Goal: Leave review/rating: Leave review/rating

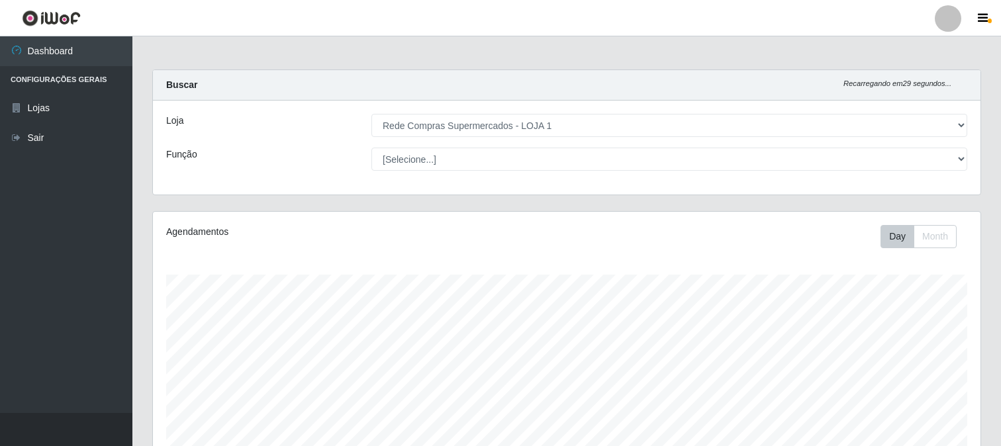
select select "158"
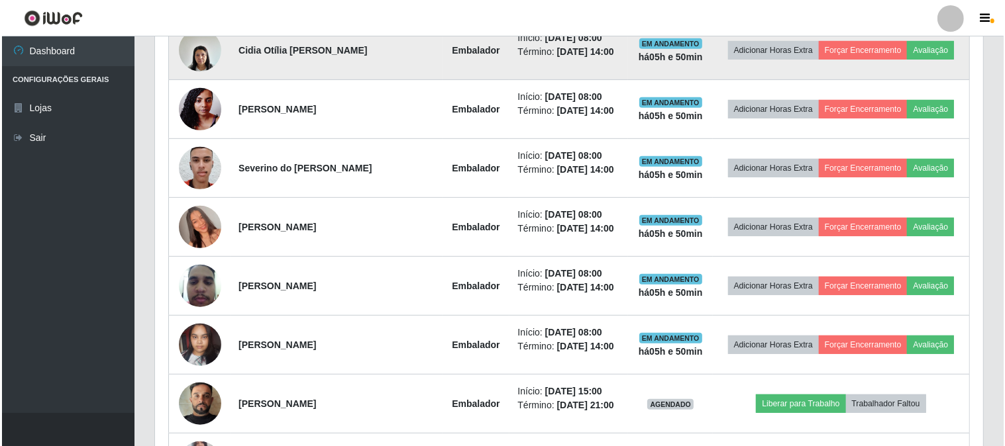
scroll to position [274, 828]
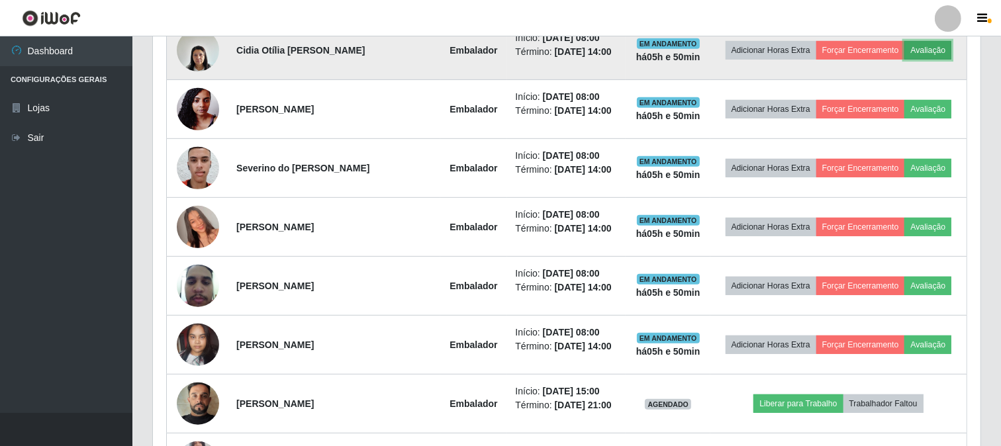
click at [929, 47] on button "Avaliação" at bounding box center [928, 50] width 47 height 19
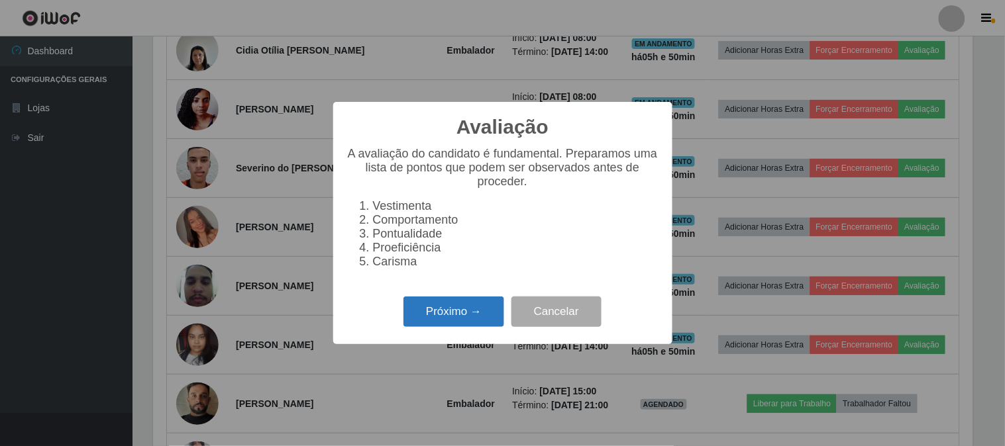
click at [434, 307] on button "Próximo →" at bounding box center [453, 312] width 101 height 31
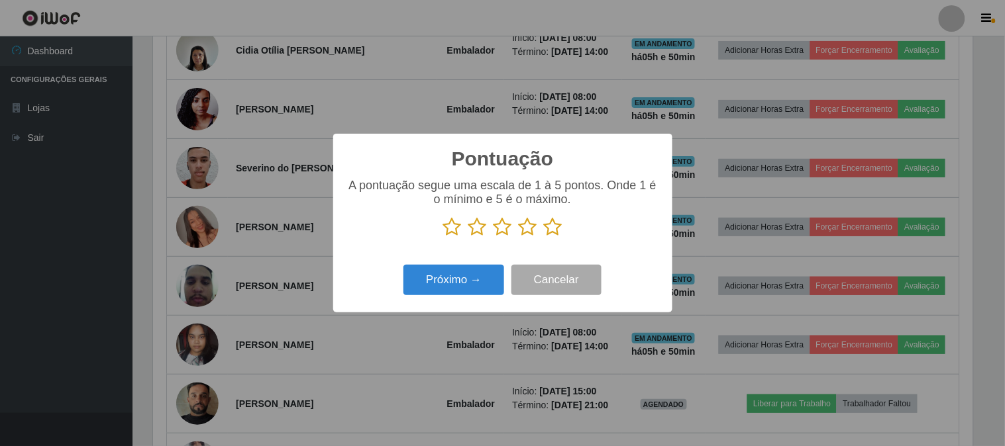
click at [552, 226] on icon at bounding box center [553, 227] width 19 height 20
click at [544, 237] on input "radio" at bounding box center [544, 237] width 0 height 0
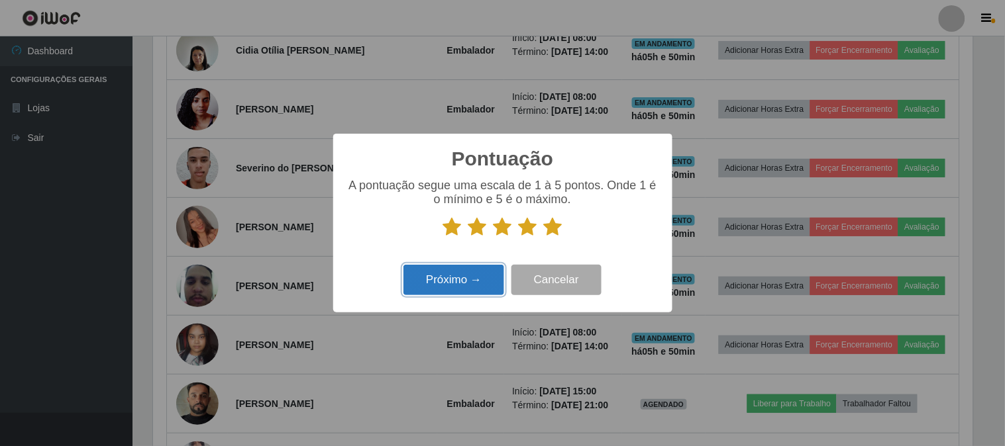
click at [480, 275] on button "Próximo →" at bounding box center [453, 280] width 101 height 31
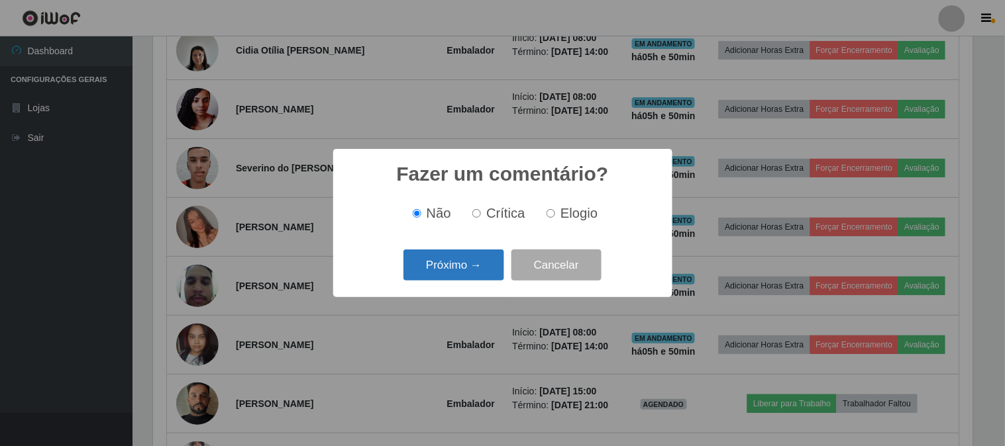
click at [464, 261] on button "Próximo →" at bounding box center [453, 265] width 101 height 31
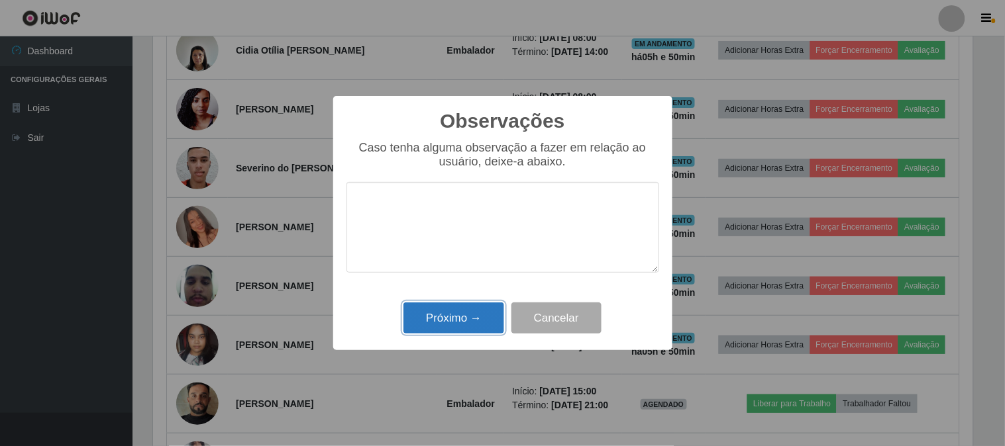
click at [452, 328] on button "Próximo →" at bounding box center [453, 318] width 101 height 31
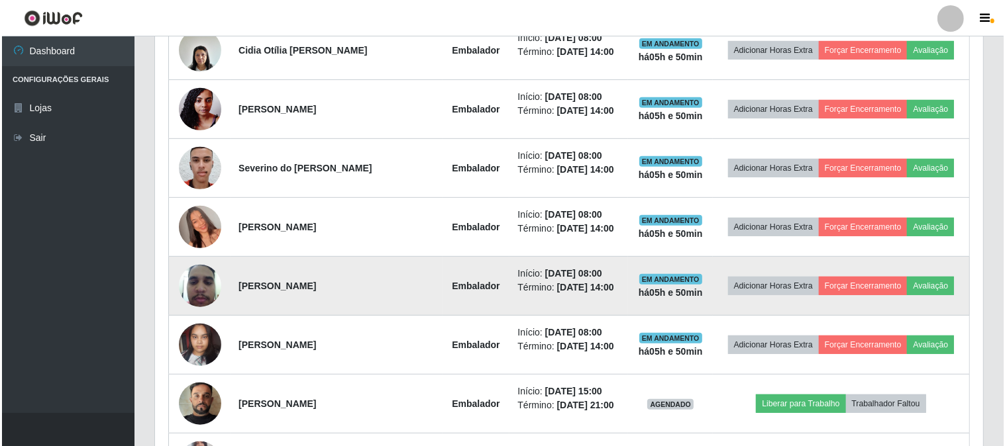
scroll to position [274, 828]
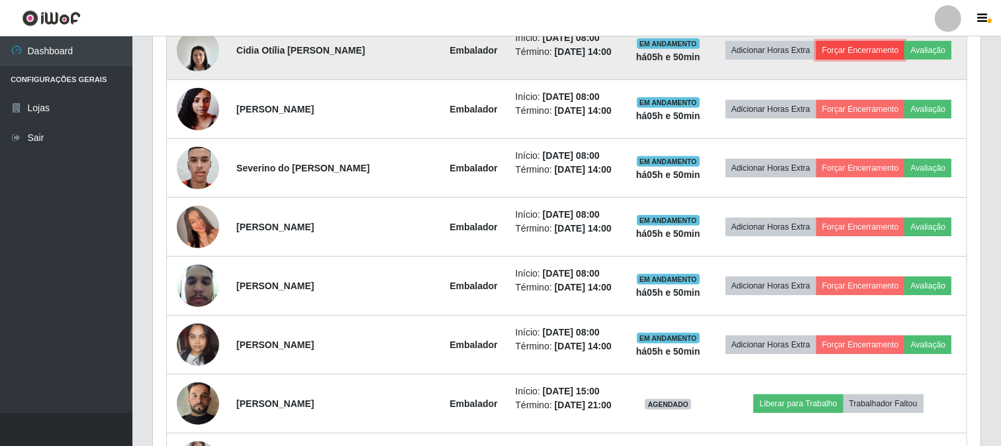
click at [869, 46] on button "Forçar Encerramento" at bounding box center [860, 50] width 89 height 19
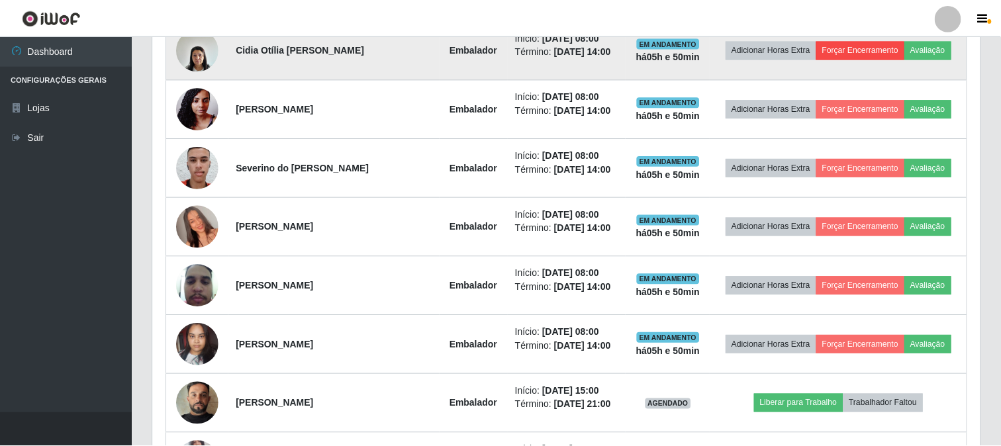
scroll to position [274, 819]
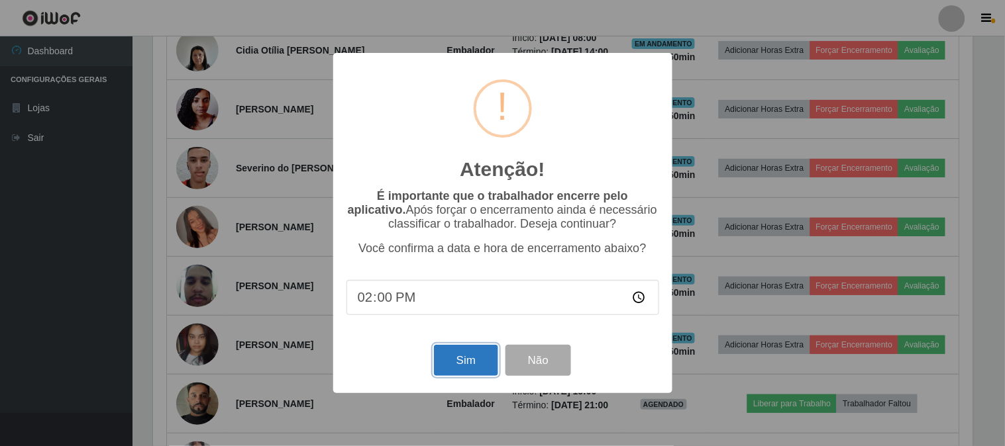
click at [452, 365] on button "Sim" at bounding box center [466, 360] width 64 height 31
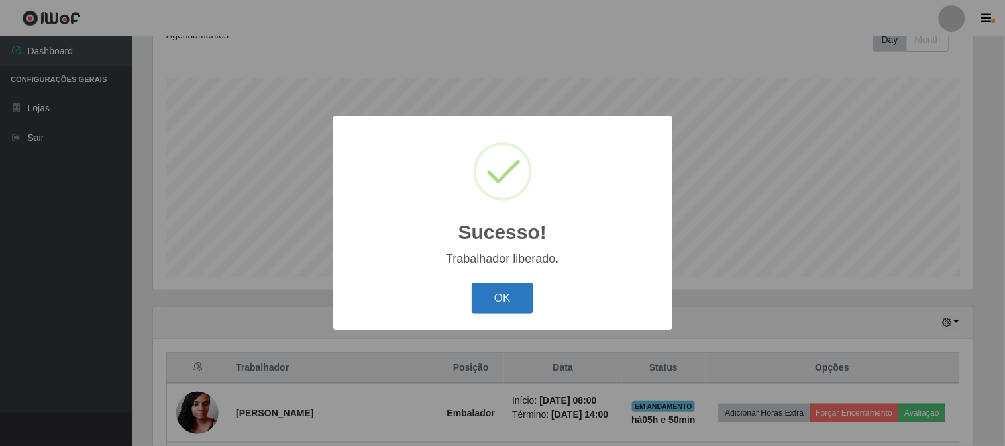
click at [519, 295] on button "OK" at bounding box center [502, 298] width 62 height 31
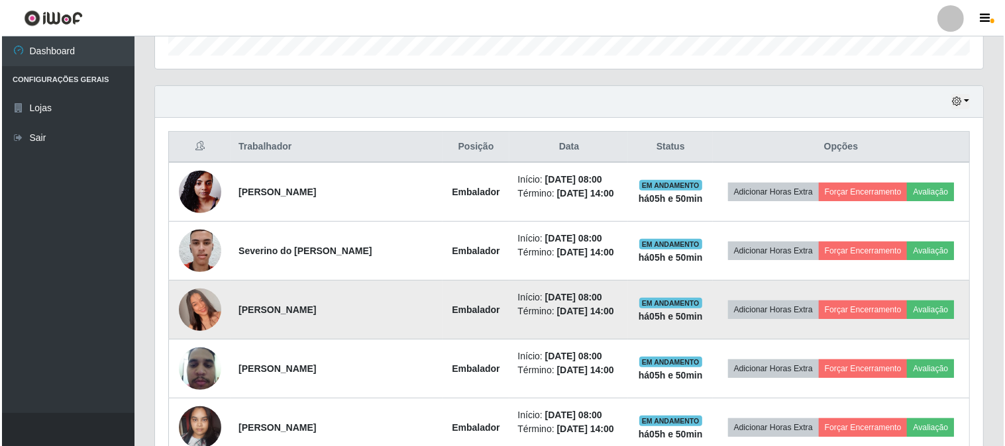
scroll to position [491, 0]
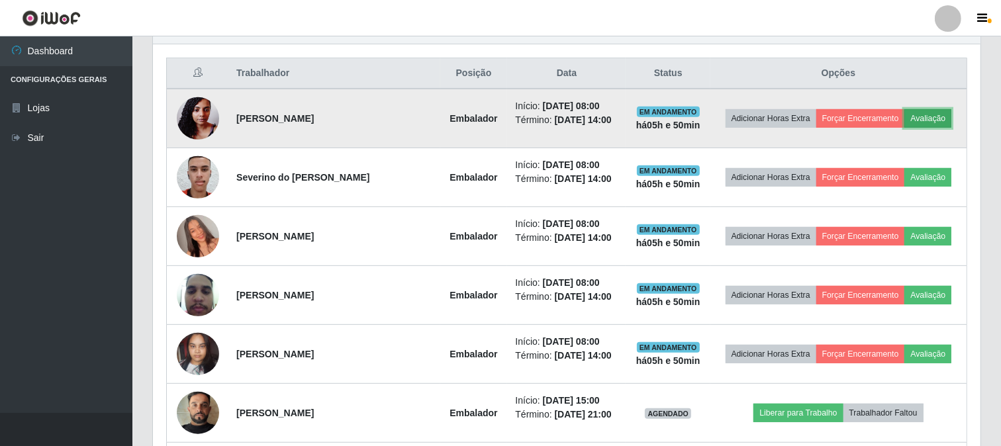
click at [928, 117] on button "Avaliação" at bounding box center [928, 118] width 47 height 19
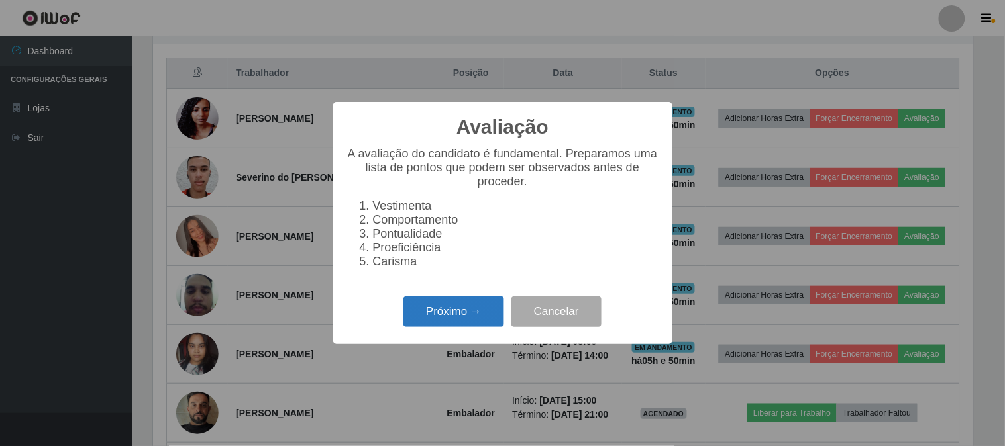
click at [448, 312] on button "Próximo →" at bounding box center [453, 312] width 101 height 31
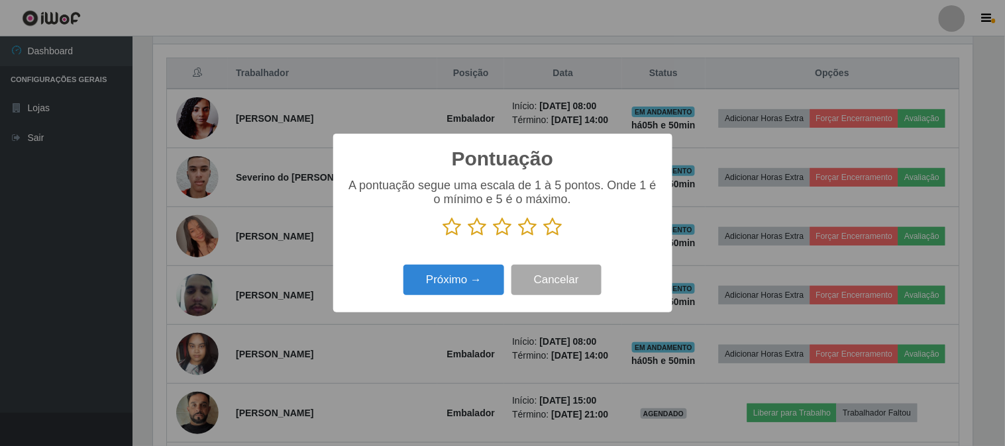
scroll to position [661903, 661358]
click at [553, 226] on icon at bounding box center [553, 227] width 19 height 20
click at [544, 237] on input "radio" at bounding box center [544, 237] width 0 height 0
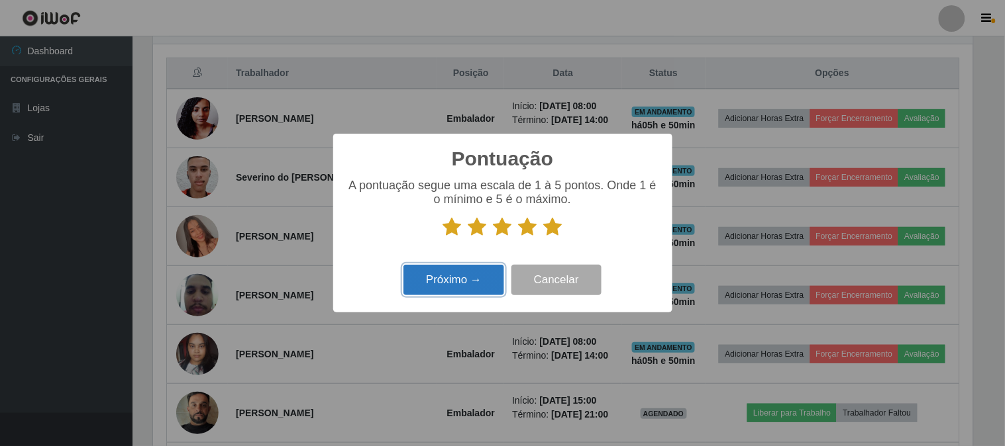
click at [464, 282] on button "Próximo →" at bounding box center [453, 280] width 101 height 31
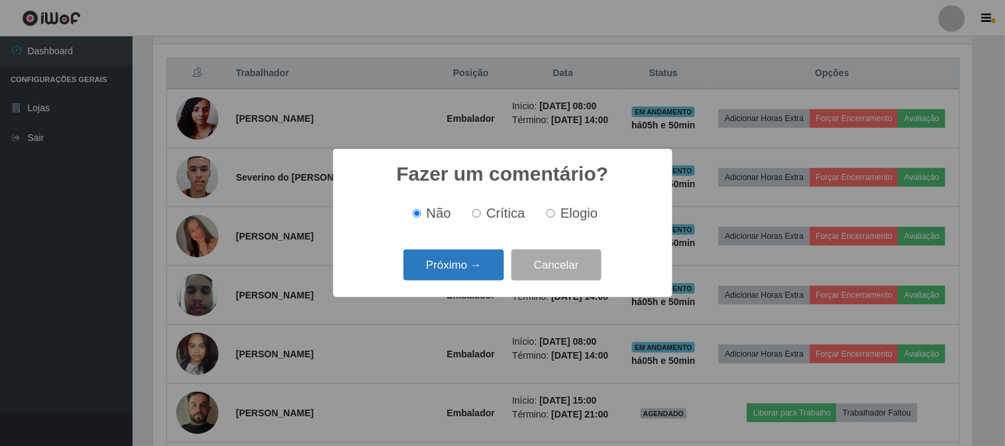
click at [479, 254] on button "Próximo →" at bounding box center [453, 265] width 101 height 31
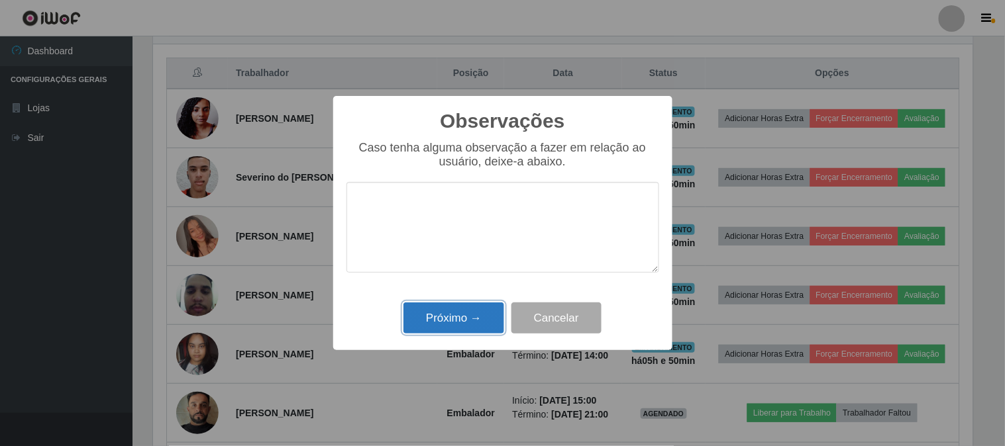
click at [467, 315] on button "Próximo →" at bounding box center [453, 318] width 101 height 31
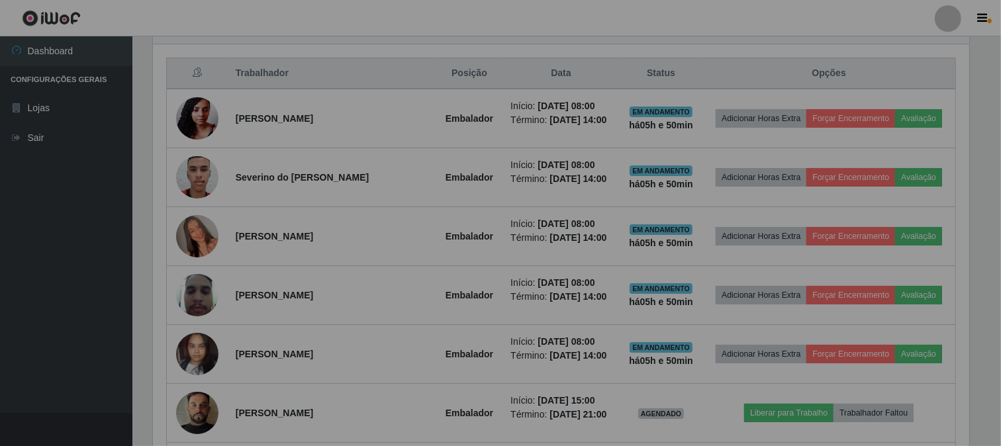
scroll to position [274, 828]
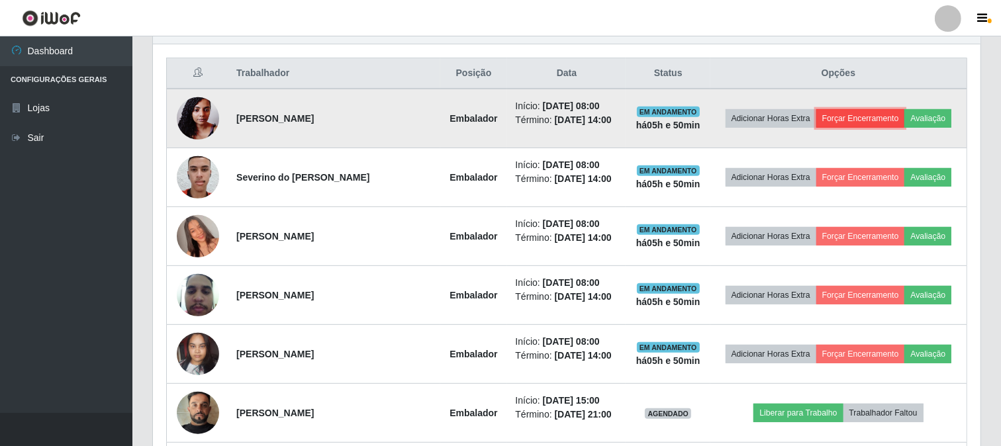
click at [861, 113] on button "Forçar Encerramento" at bounding box center [860, 118] width 89 height 19
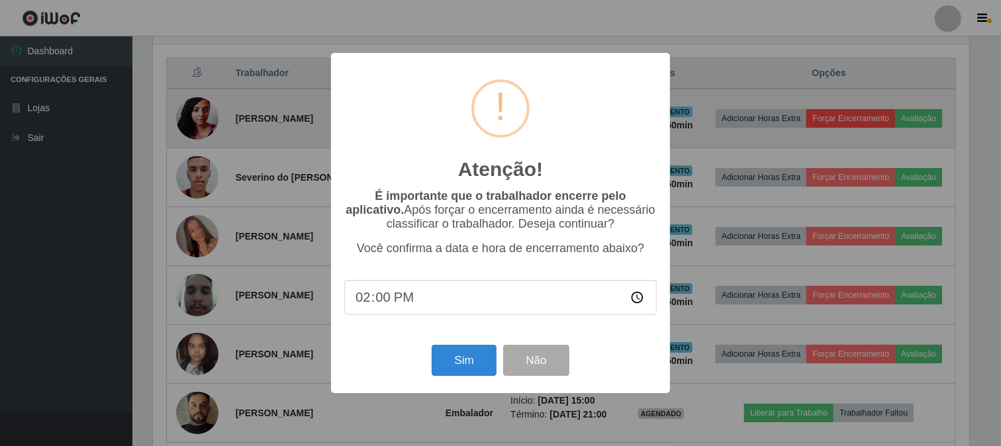
scroll to position [274, 819]
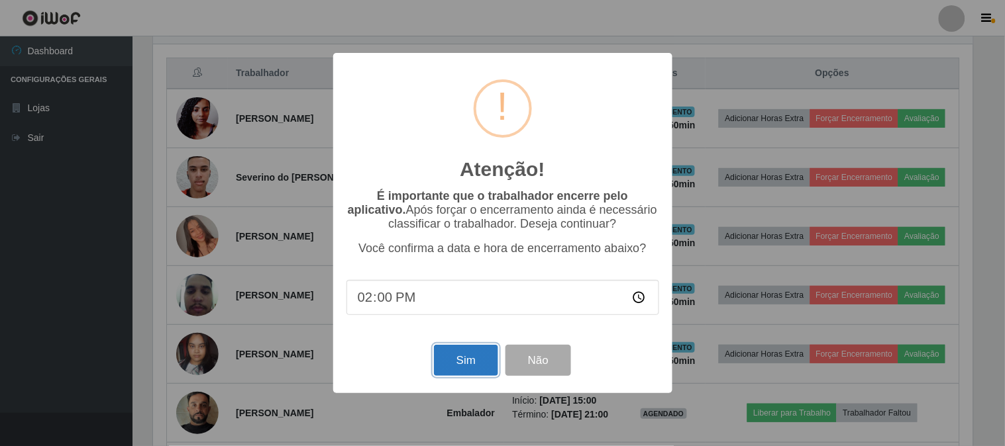
click at [468, 362] on button "Sim" at bounding box center [466, 360] width 64 height 31
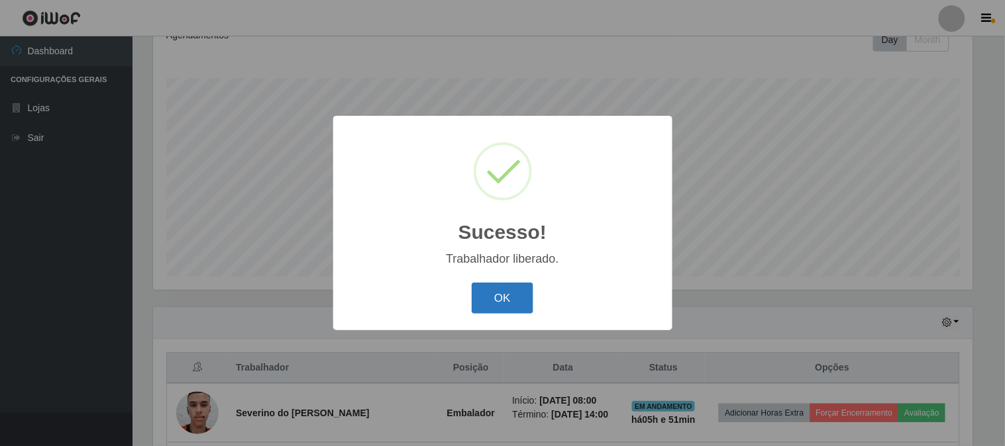
click at [505, 296] on button "OK" at bounding box center [502, 298] width 62 height 31
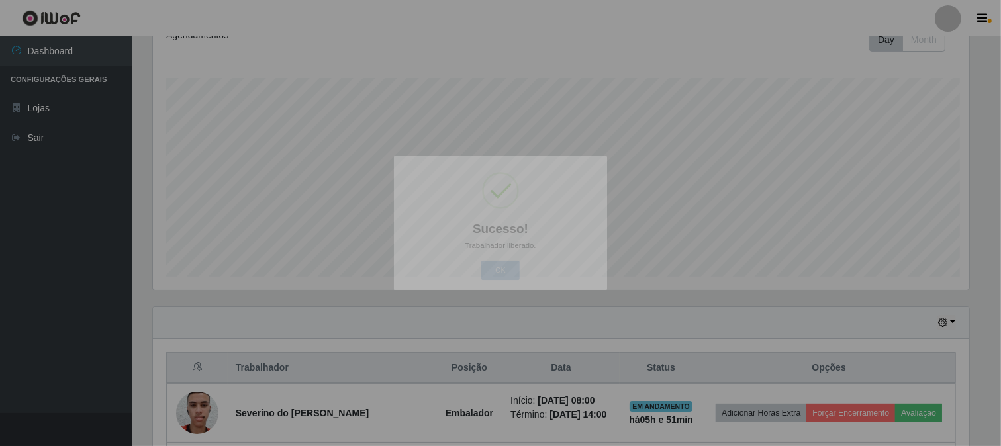
scroll to position [0, 0]
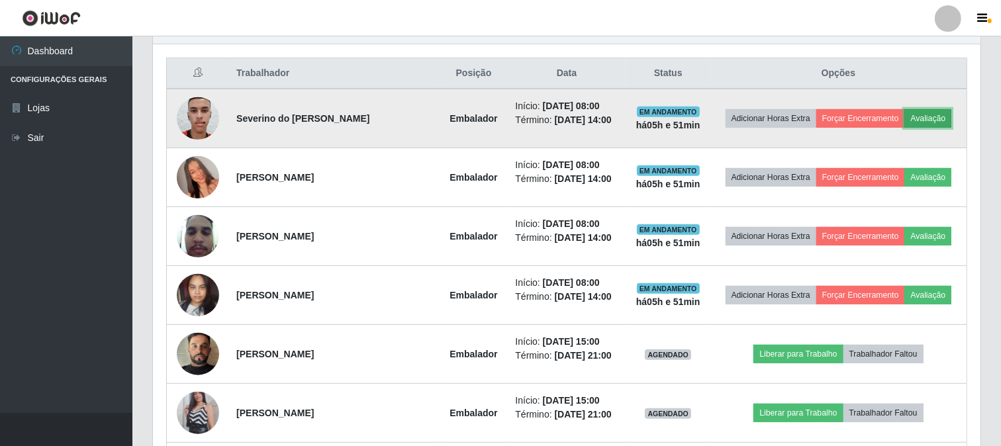
click at [938, 114] on button "Avaliação" at bounding box center [928, 118] width 47 height 19
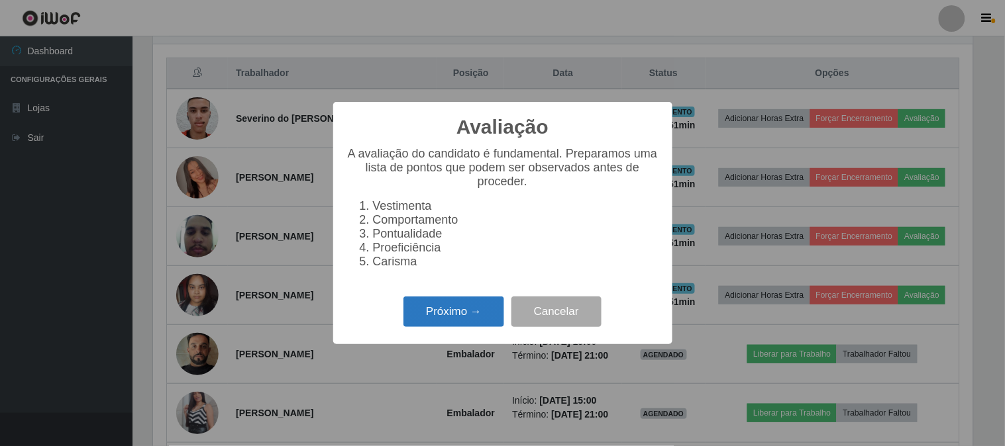
click at [460, 307] on button "Próximo →" at bounding box center [453, 312] width 101 height 31
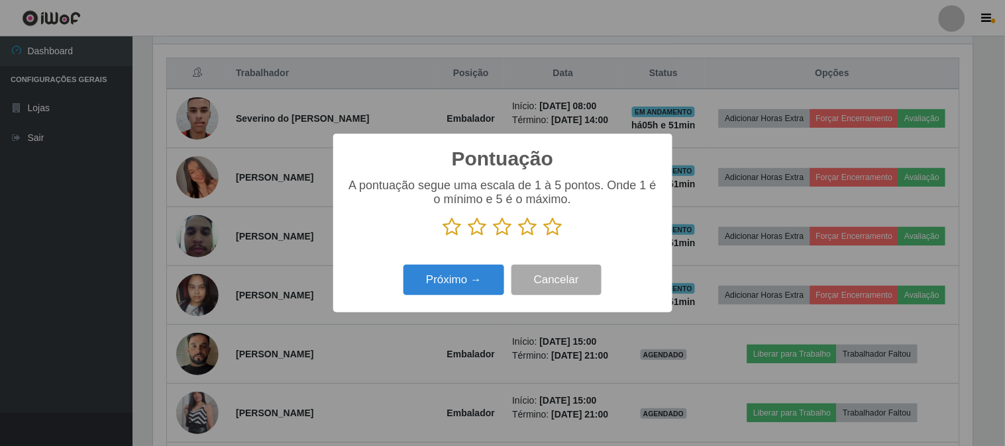
click at [555, 228] on icon at bounding box center [553, 227] width 19 height 20
click at [544, 237] on input "radio" at bounding box center [544, 237] width 0 height 0
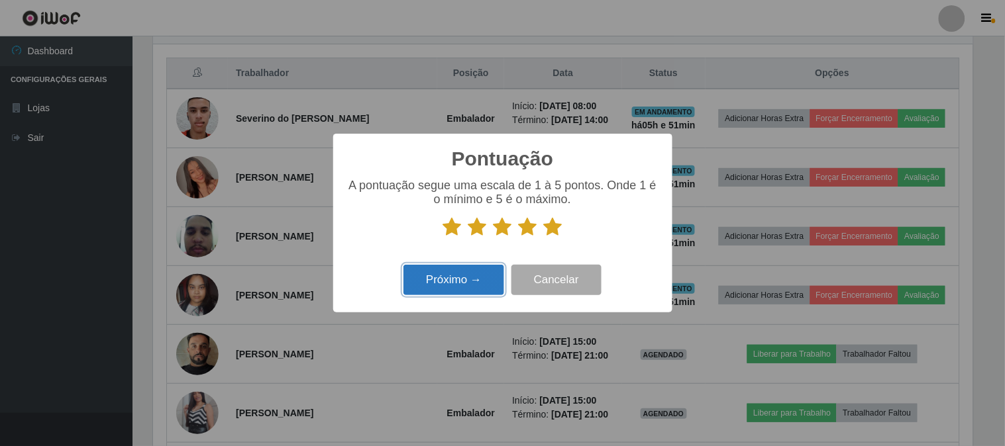
click at [479, 276] on button "Próximo →" at bounding box center [453, 280] width 101 height 31
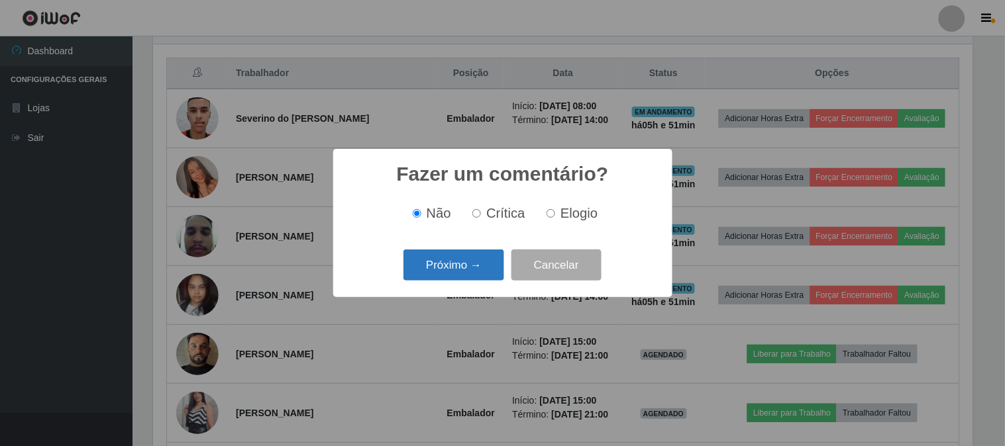
click at [491, 262] on button "Próximo →" at bounding box center [453, 265] width 101 height 31
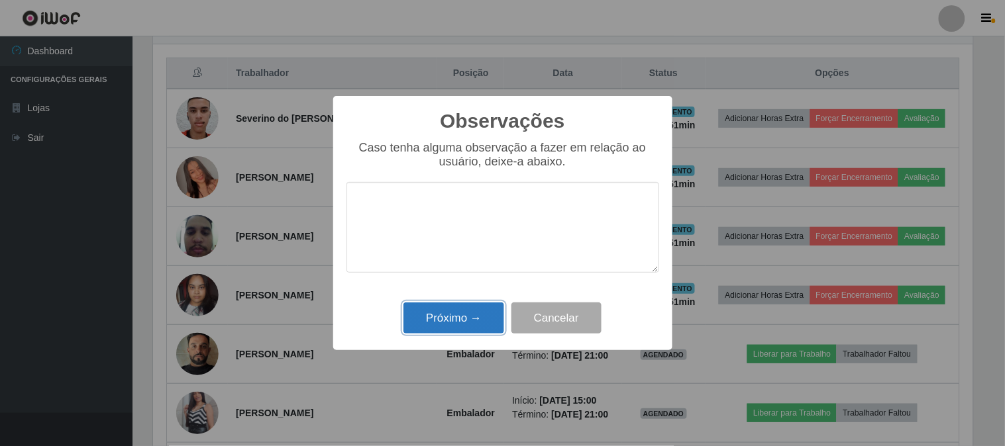
click at [447, 308] on button "Próximo →" at bounding box center [453, 318] width 101 height 31
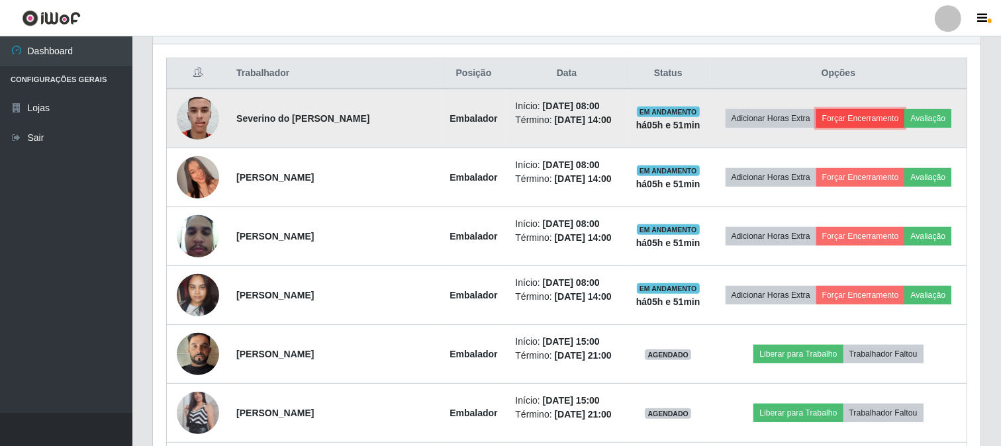
click at [843, 117] on button "Forçar Encerramento" at bounding box center [860, 118] width 89 height 19
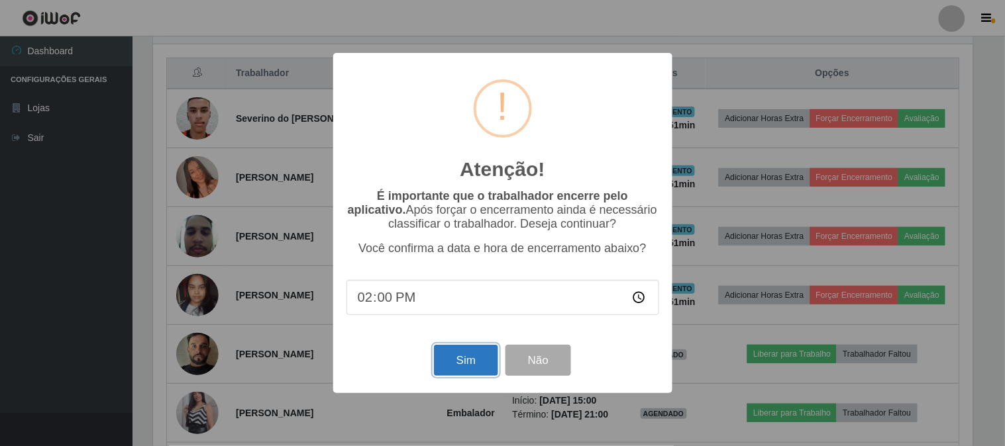
click at [460, 360] on button "Sim" at bounding box center [466, 360] width 64 height 31
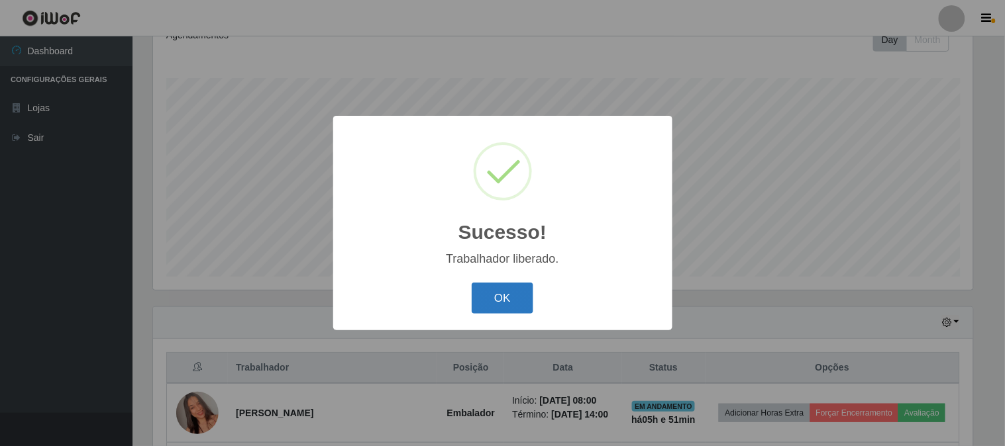
click at [505, 296] on button "OK" at bounding box center [502, 298] width 62 height 31
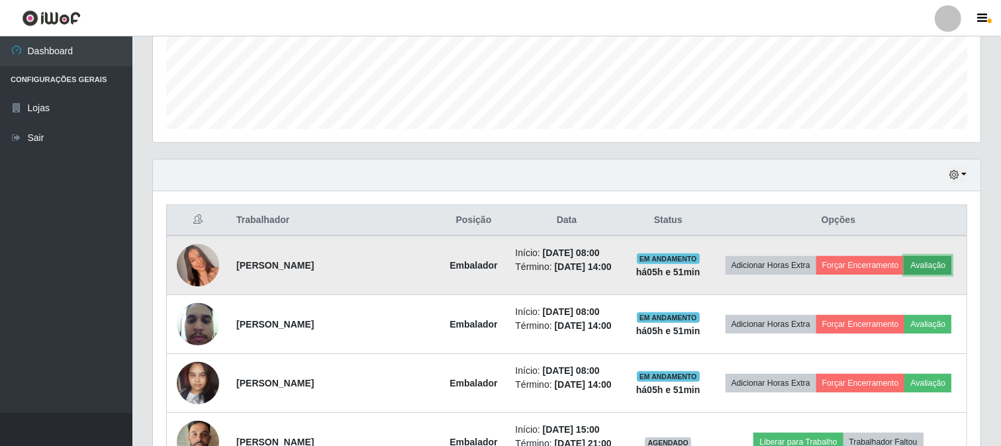
click at [923, 262] on button "Avaliação" at bounding box center [928, 265] width 47 height 19
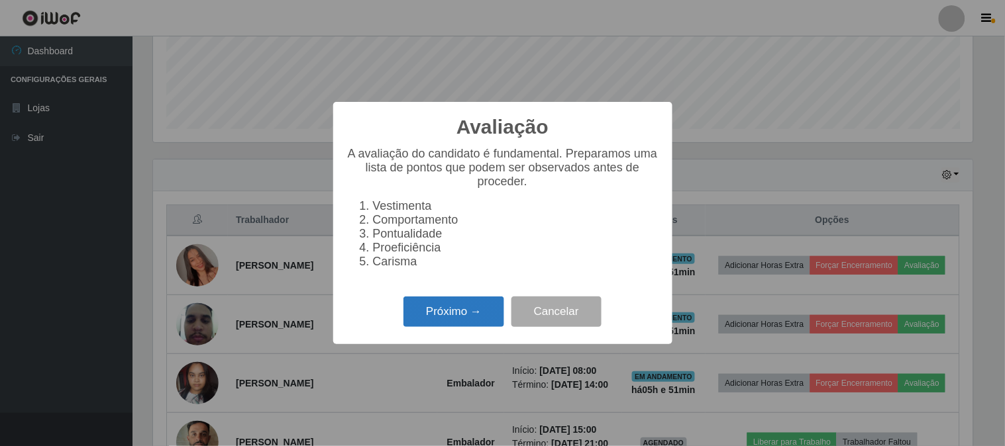
click at [448, 307] on button "Próximo →" at bounding box center [453, 312] width 101 height 31
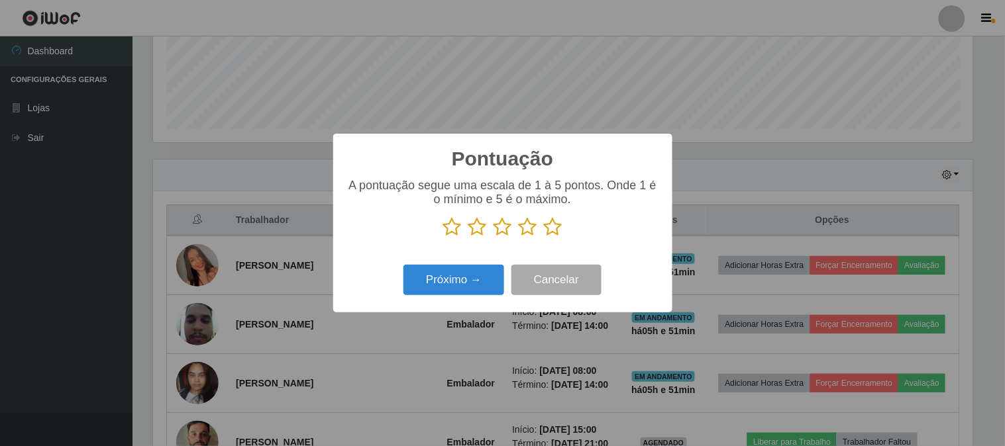
click at [554, 228] on icon at bounding box center [553, 227] width 19 height 20
click at [544, 237] on input "radio" at bounding box center [544, 237] width 0 height 0
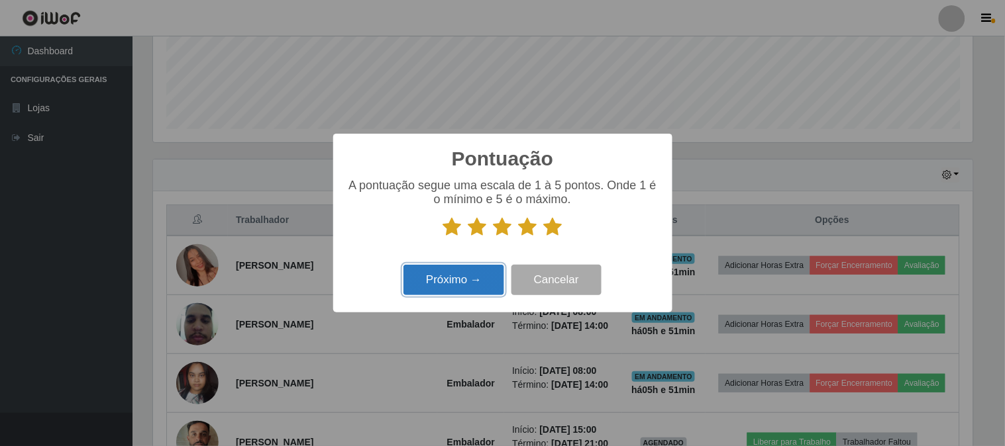
click at [484, 275] on button "Próximo →" at bounding box center [453, 280] width 101 height 31
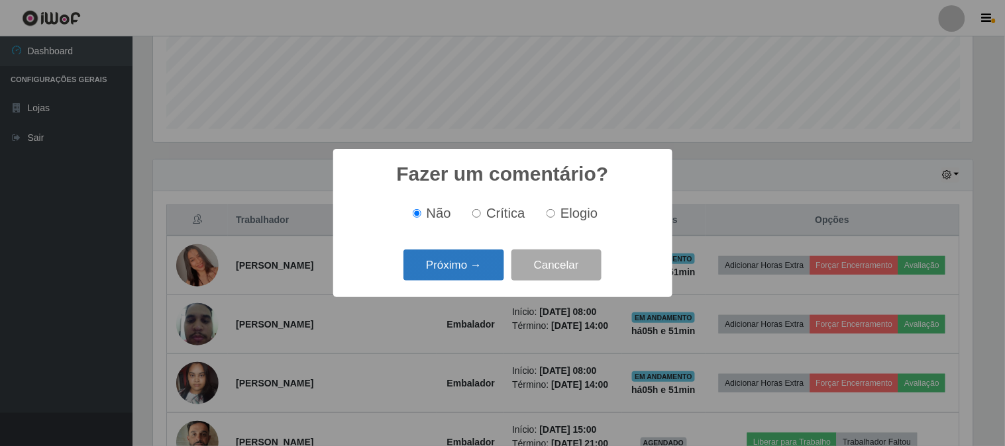
click at [452, 277] on button "Próximo →" at bounding box center [453, 265] width 101 height 31
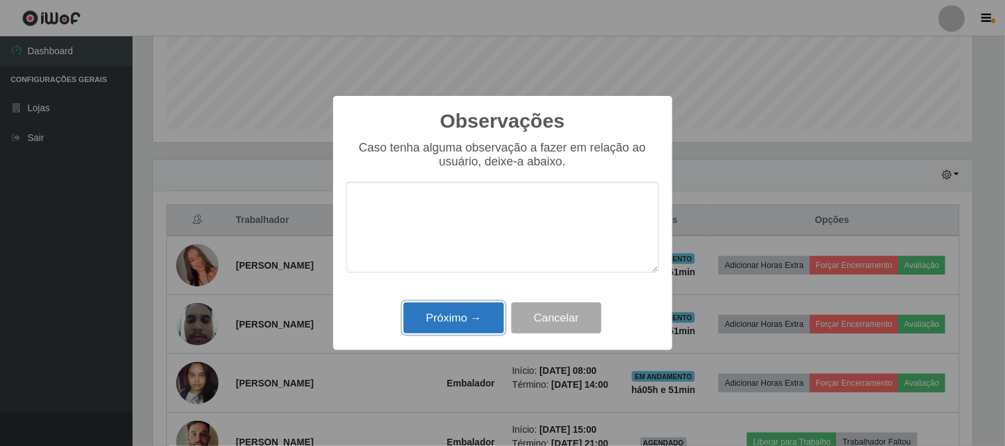
click at [449, 320] on button "Próximo →" at bounding box center [453, 318] width 101 height 31
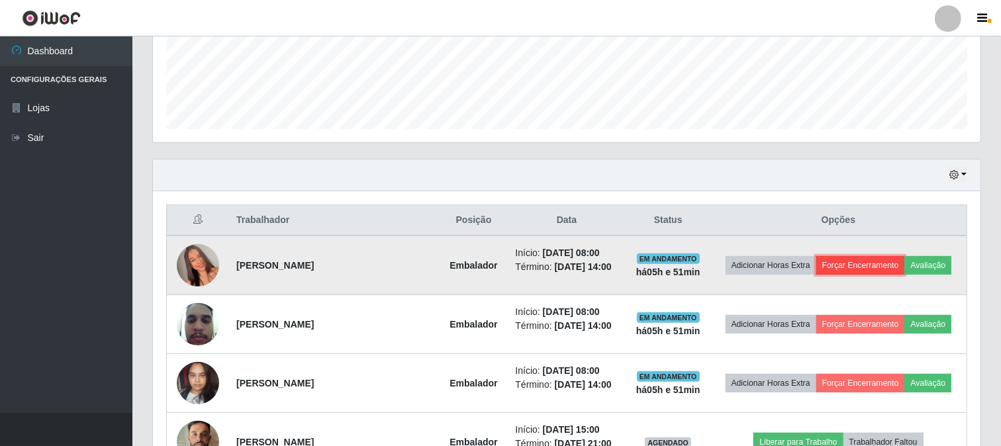
click at [831, 262] on button "Forçar Encerramento" at bounding box center [860, 265] width 89 height 19
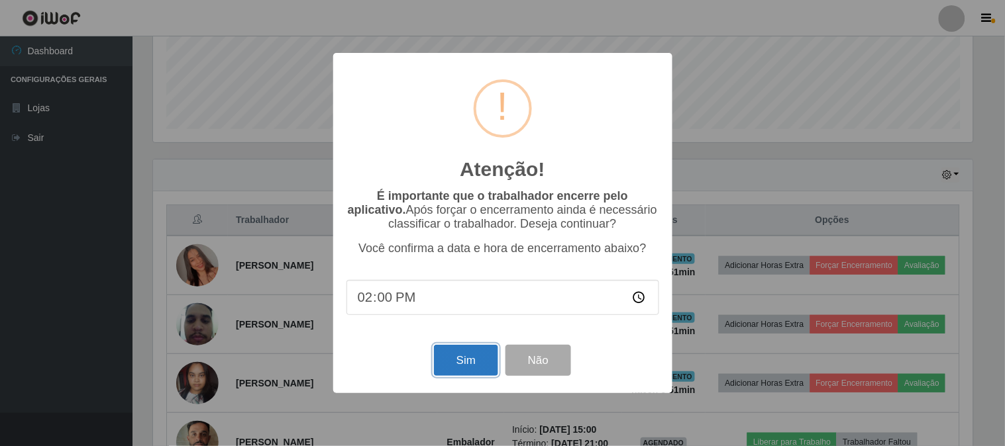
click at [464, 360] on button "Sim" at bounding box center [466, 360] width 64 height 31
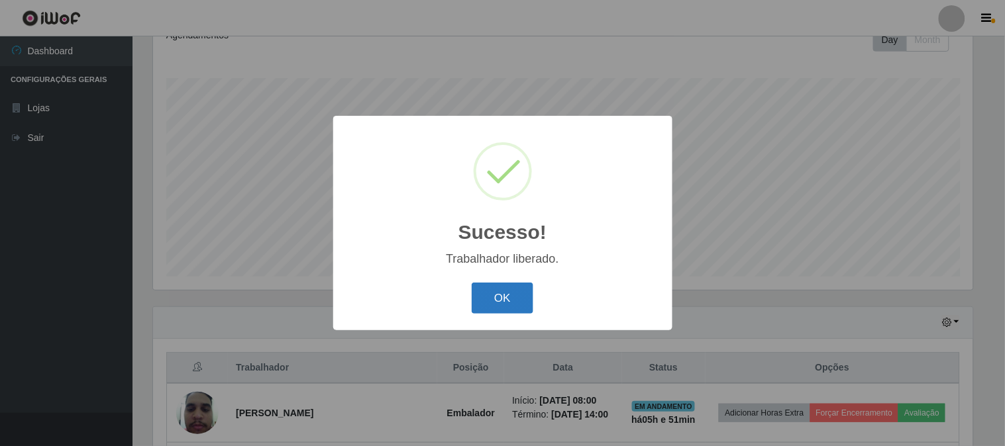
click at [493, 298] on button "OK" at bounding box center [502, 298] width 62 height 31
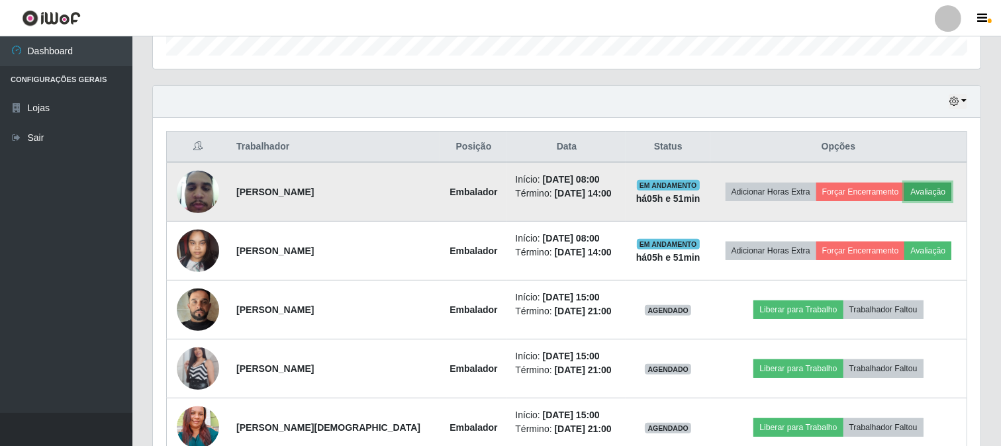
click at [915, 192] on button "Avaliação" at bounding box center [928, 192] width 47 height 19
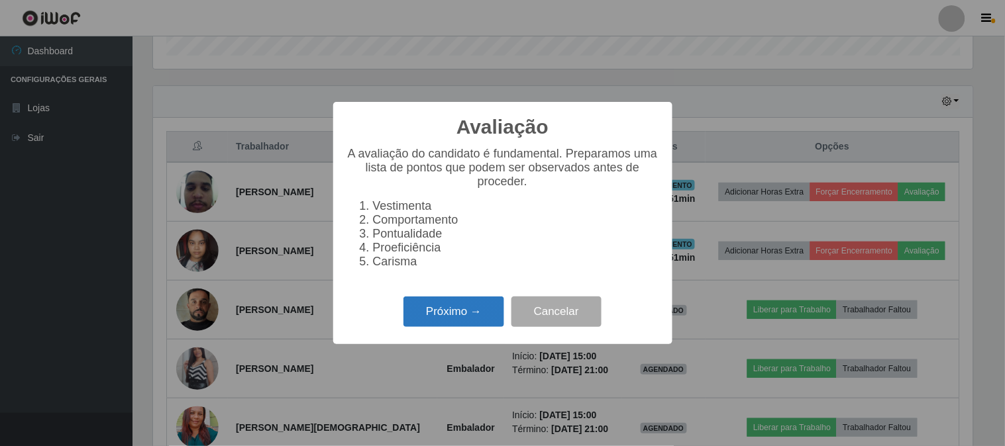
click at [452, 303] on button "Próximo →" at bounding box center [453, 312] width 101 height 31
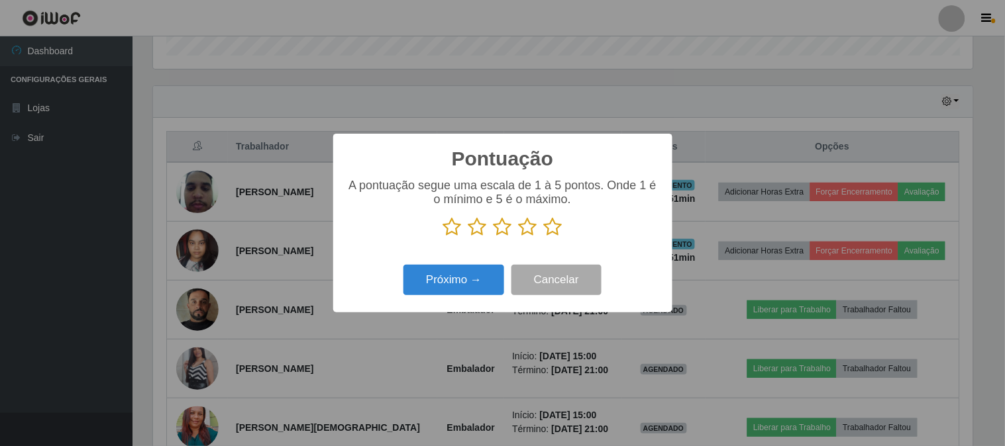
click at [526, 228] on icon at bounding box center [527, 227] width 19 height 20
click at [518, 237] on input "radio" at bounding box center [518, 237] width 0 height 0
click at [459, 272] on button "Próximo →" at bounding box center [453, 280] width 101 height 31
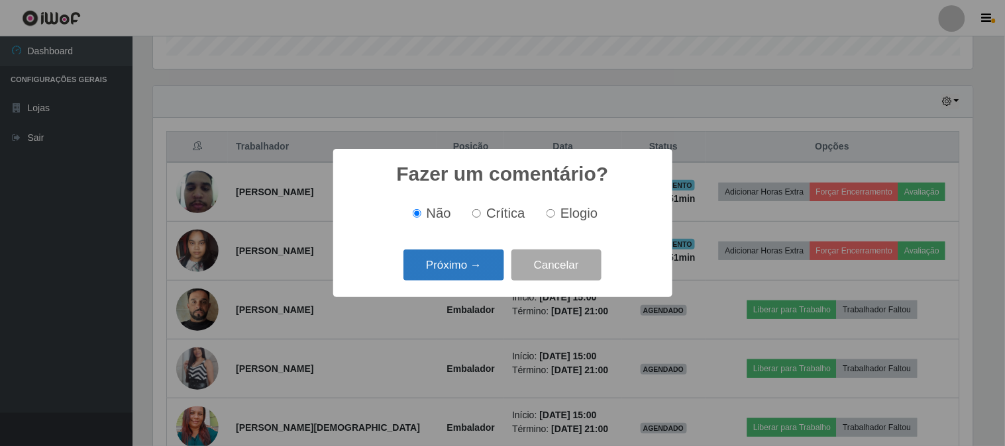
click at [470, 270] on button "Próximo →" at bounding box center [453, 265] width 101 height 31
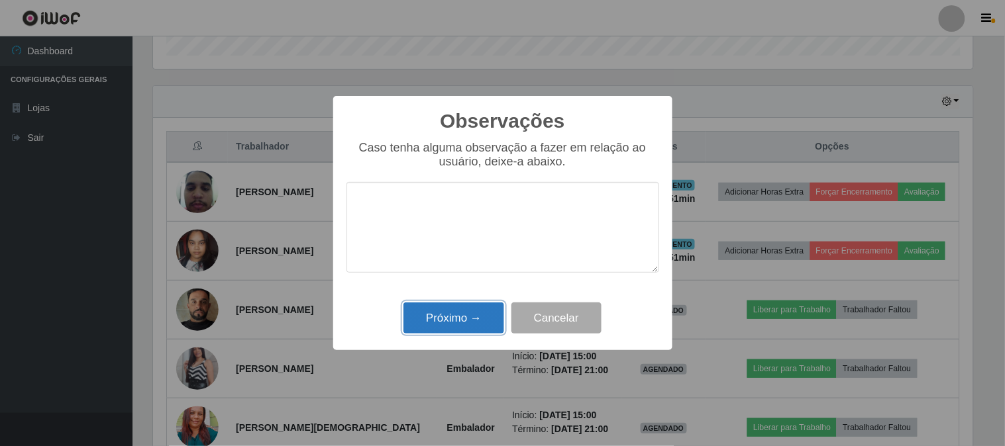
click at [467, 314] on button "Próximo →" at bounding box center [453, 318] width 101 height 31
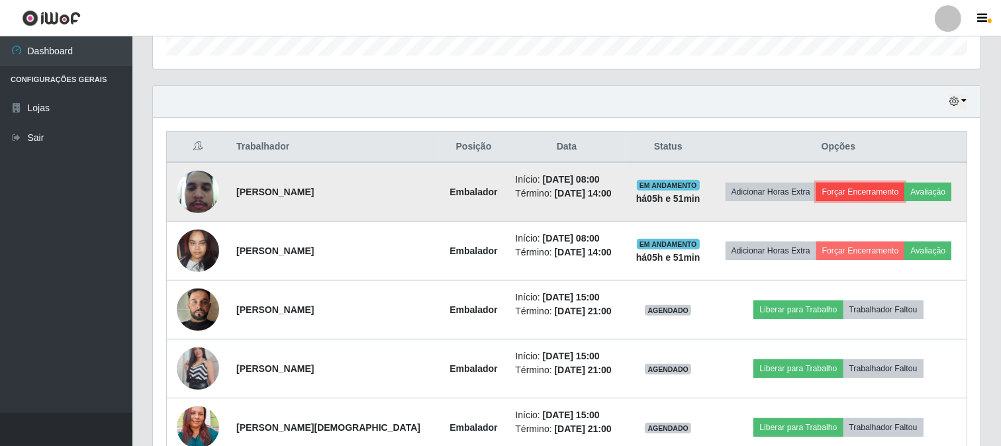
click at [848, 196] on button "Forçar Encerramento" at bounding box center [860, 192] width 89 height 19
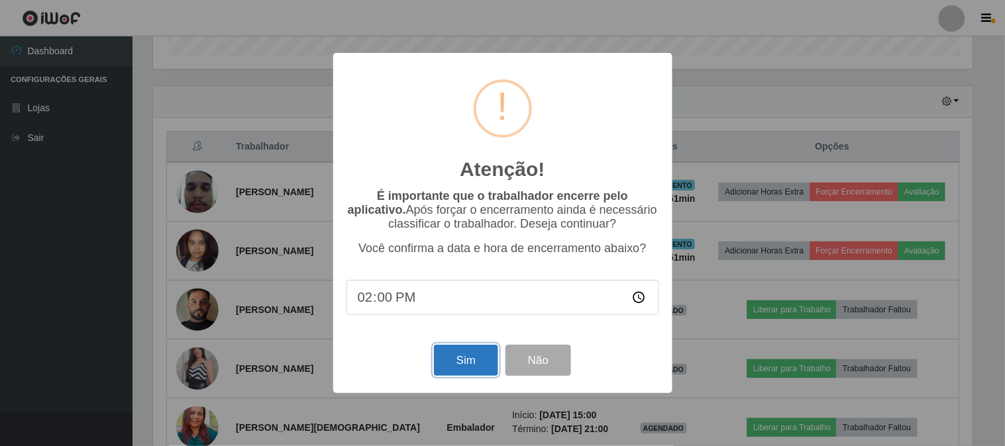
click at [447, 356] on button "Sim" at bounding box center [466, 360] width 64 height 31
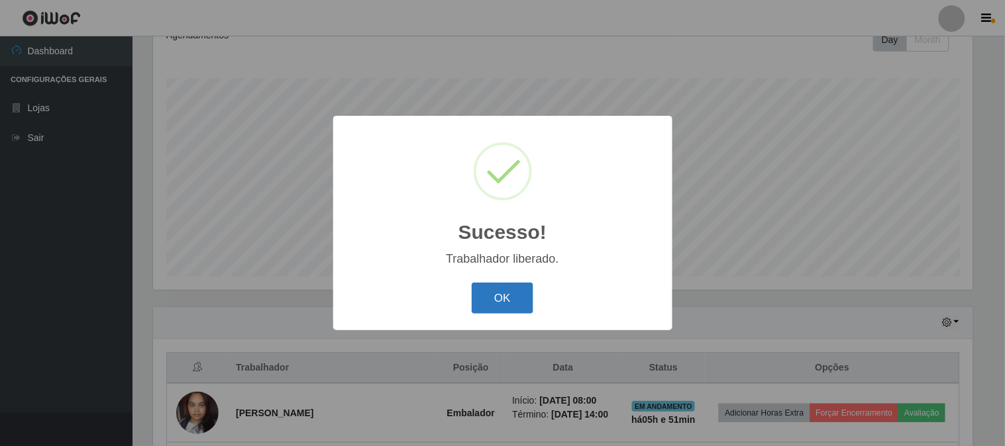
click at [515, 295] on button "OK" at bounding box center [502, 298] width 62 height 31
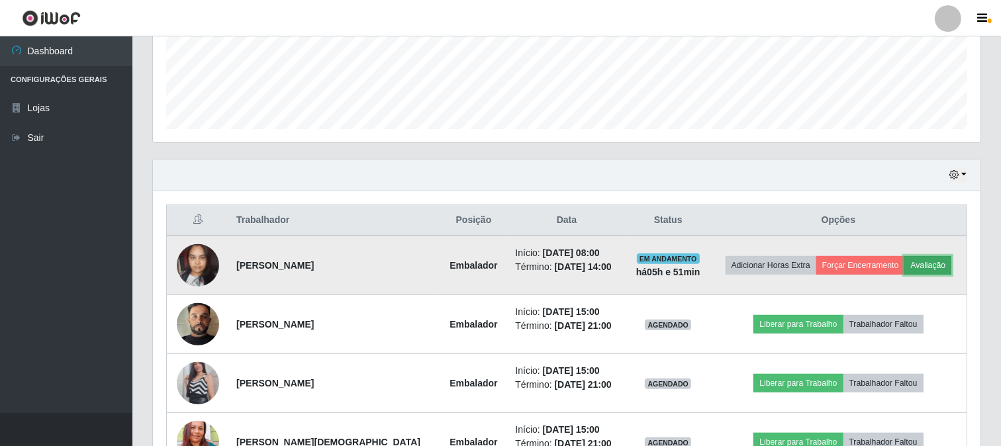
click at [928, 265] on button "Avaliação" at bounding box center [928, 265] width 47 height 19
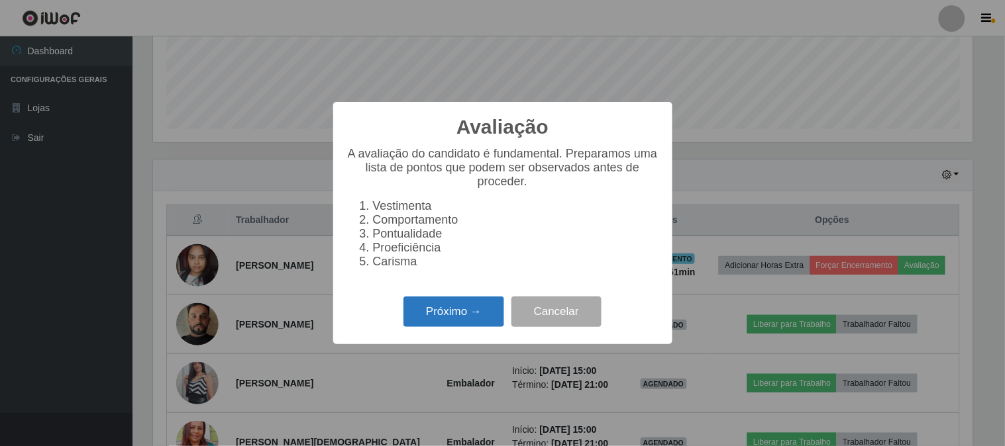
click at [445, 310] on button "Próximo →" at bounding box center [453, 312] width 101 height 31
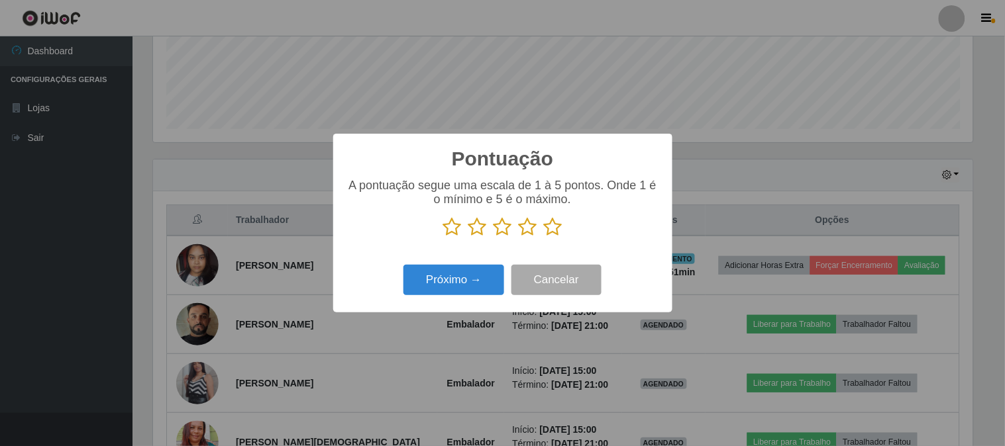
click at [507, 226] on icon at bounding box center [502, 227] width 19 height 20
click at [493, 237] on input "radio" at bounding box center [493, 237] width 0 height 0
click at [457, 283] on button "Próximo →" at bounding box center [453, 280] width 101 height 31
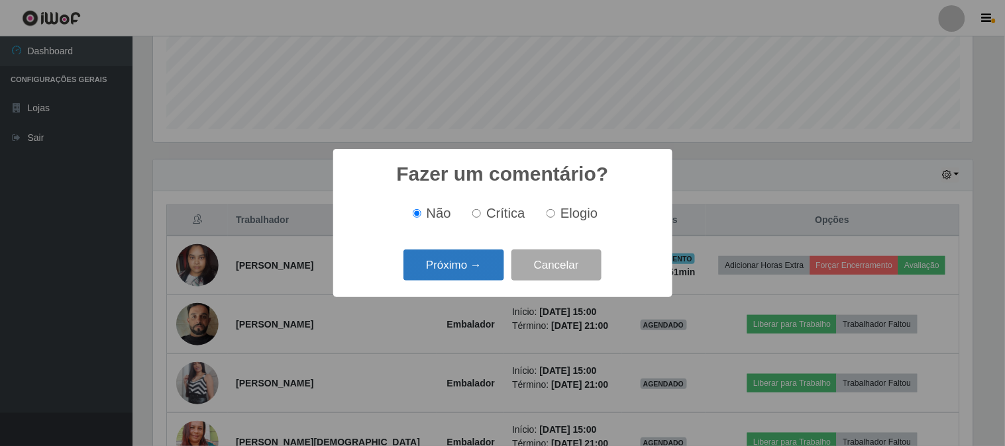
click at [480, 267] on button "Próximo →" at bounding box center [453, 265] width 101 height 31
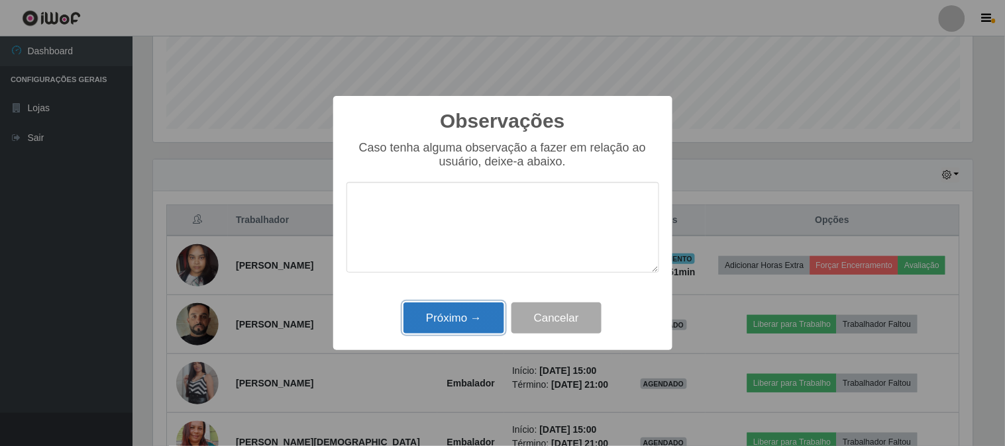
click at [473, 322] on button "Próximo →" at bounding box center [453, 318] width 101 height 31
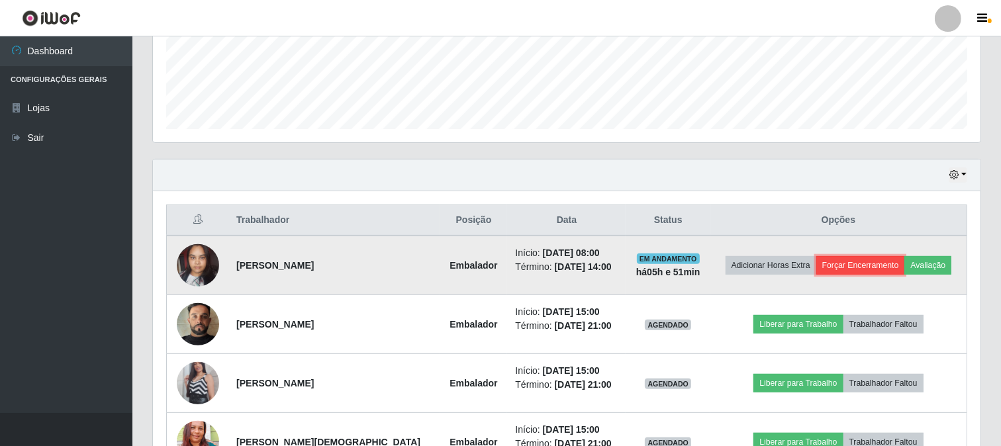
click at [831, 266] on button "Forçar Encerramento" at bounding box center [860, 265] width 89 height 19
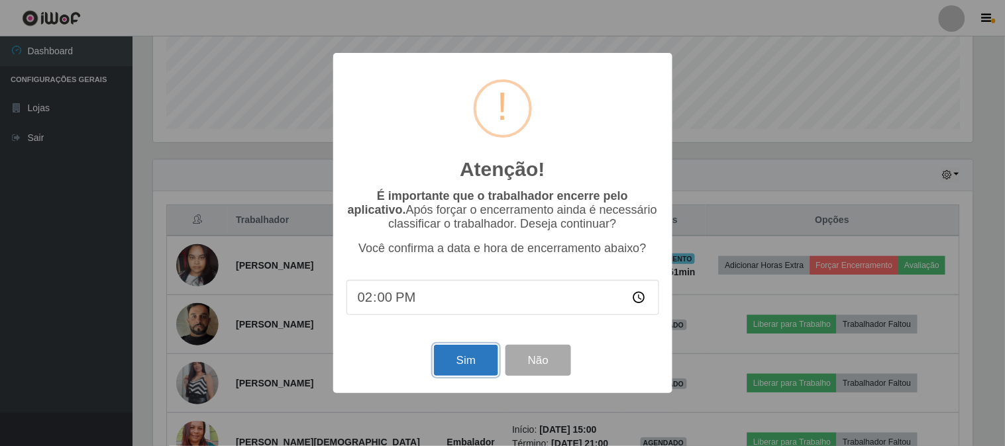
click at [468, 358] on button "Sim" at bounding box center [466, 360] width 64 height 31
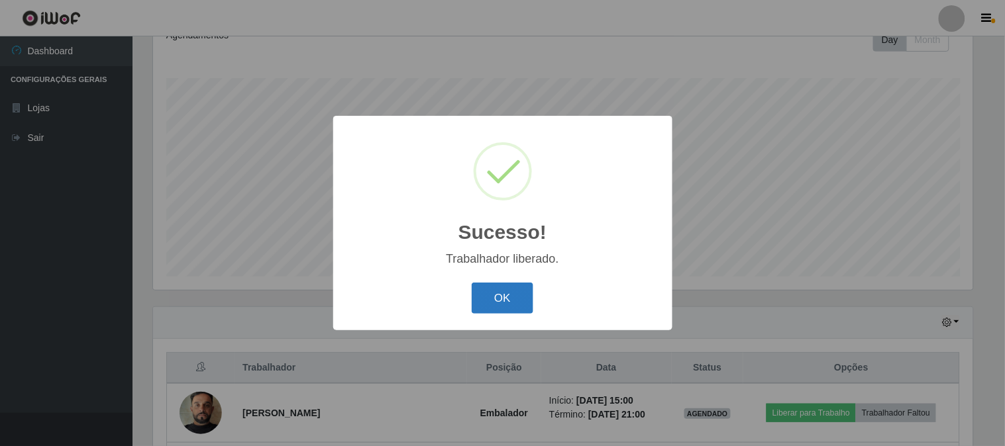
click at [515, 289] on button "OK" at bounding box center [502, 298] width 62 height 31
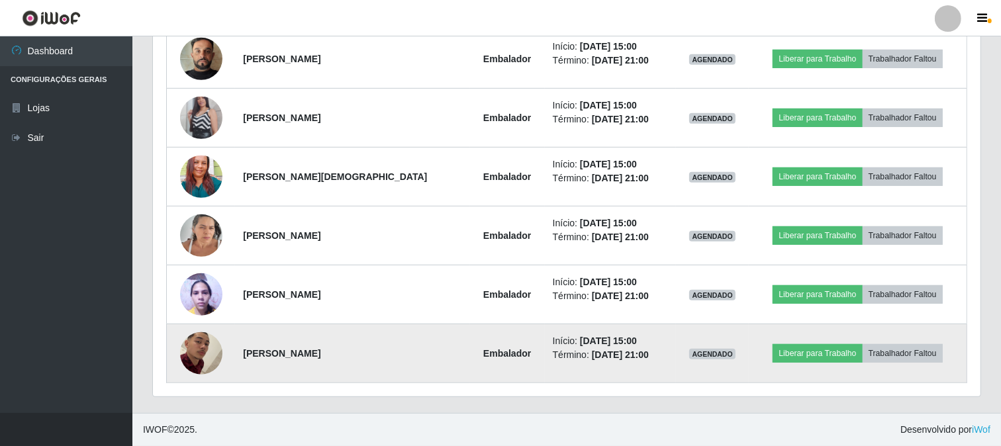
click at [195, 348] on img at bounding box center [201, 354] width 42 height 92
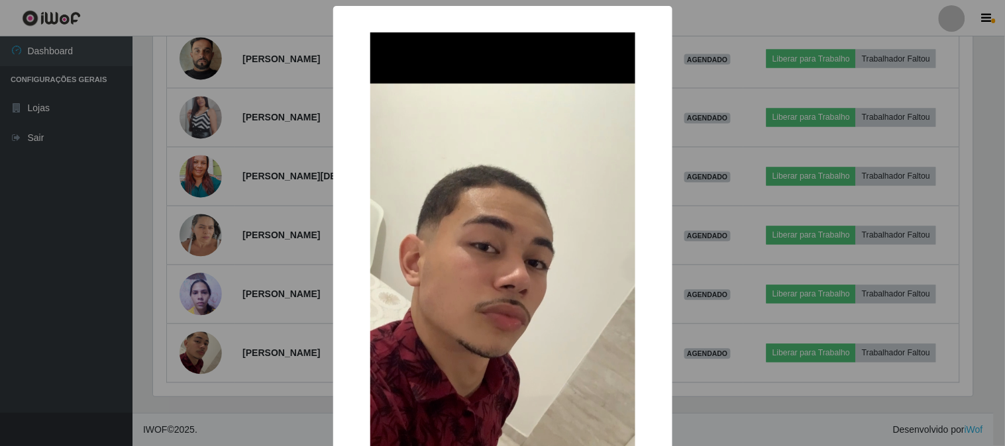
click at [235, 299] on div "× OK Cancel" at bounding box center [502, 223] width 1005 height 446
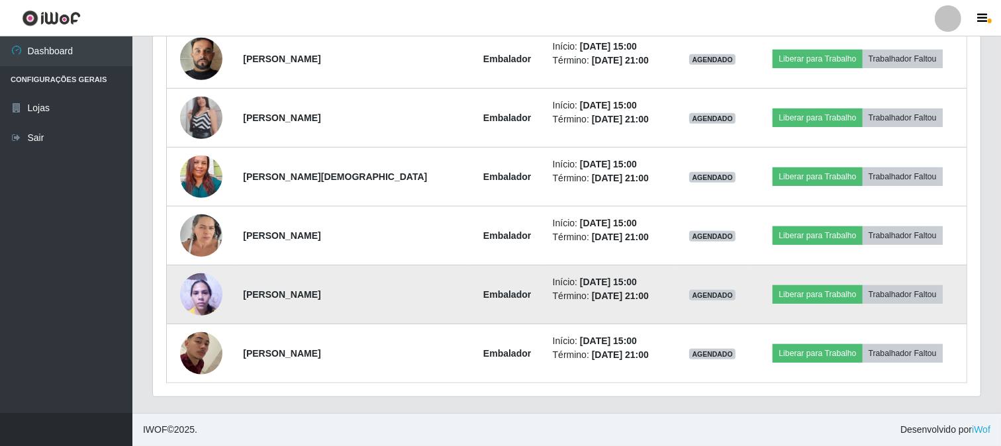
click at [204, 292] on img at bounding box center [201, 294] width 42 height 56
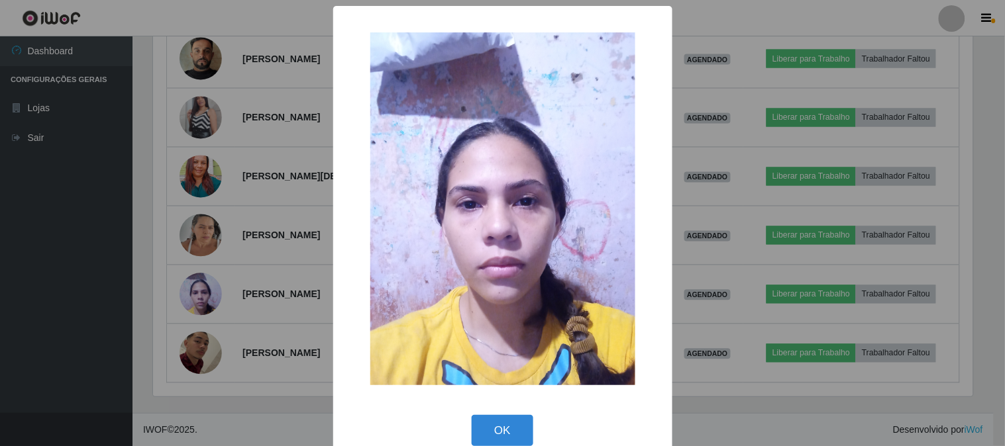
click at [248, 291] on div "× OK Cancel" at bounding box center [502, 223] width 1005 height 446
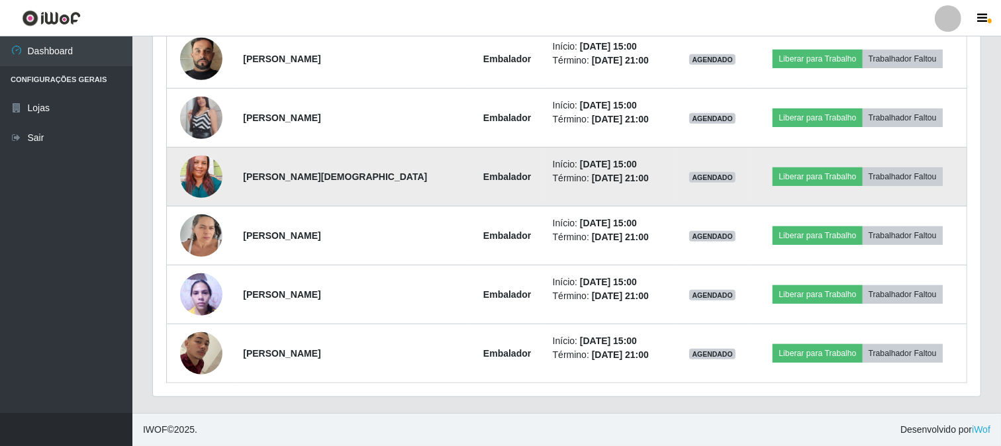
click at [200, 171] on img at bounding box center [201, 176] width 42 height 56
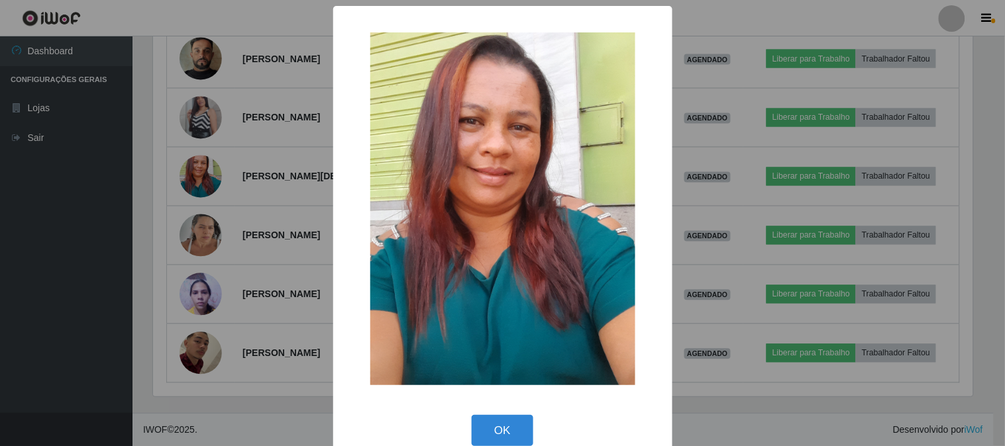
click at [301, 227] on div "× OK Cancel" at bounding box center [502, 223] width 1005 height 446
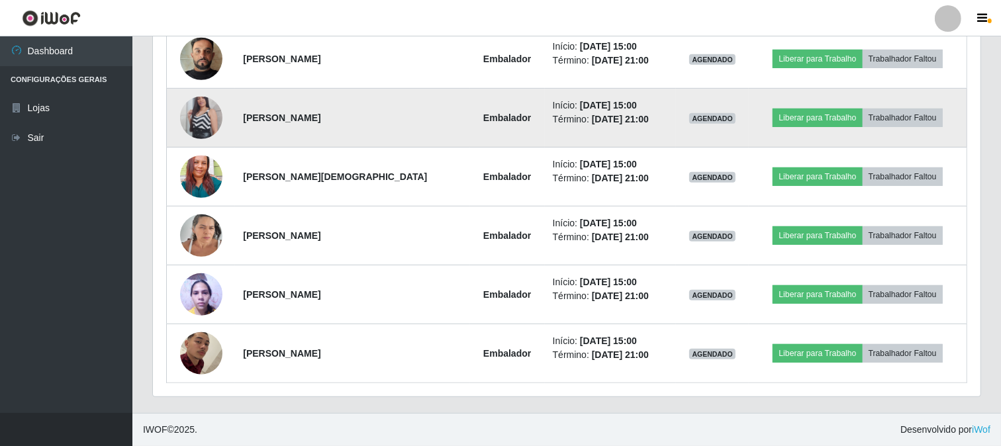
click at [203, 116] on img at bounding box center [201, 117] width 42 height 75
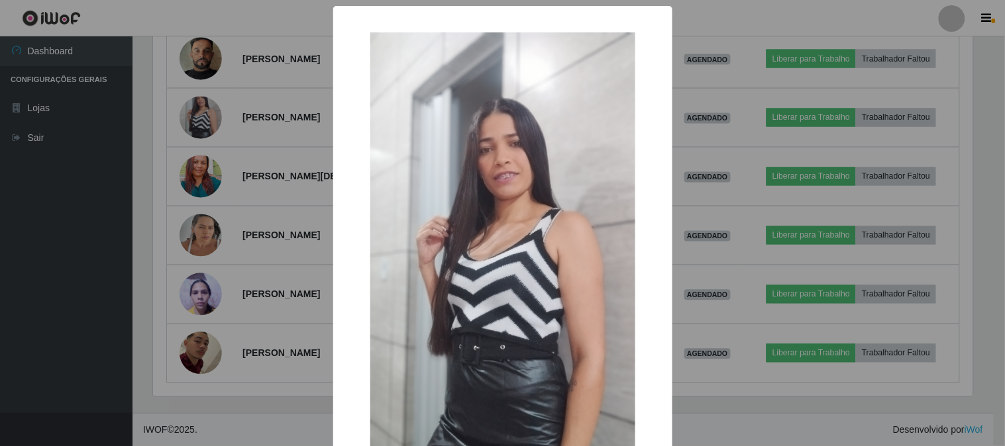
click at [255, 188] on div "× OK Cancel" at bounding box center [502, 223] width 1005 height 446
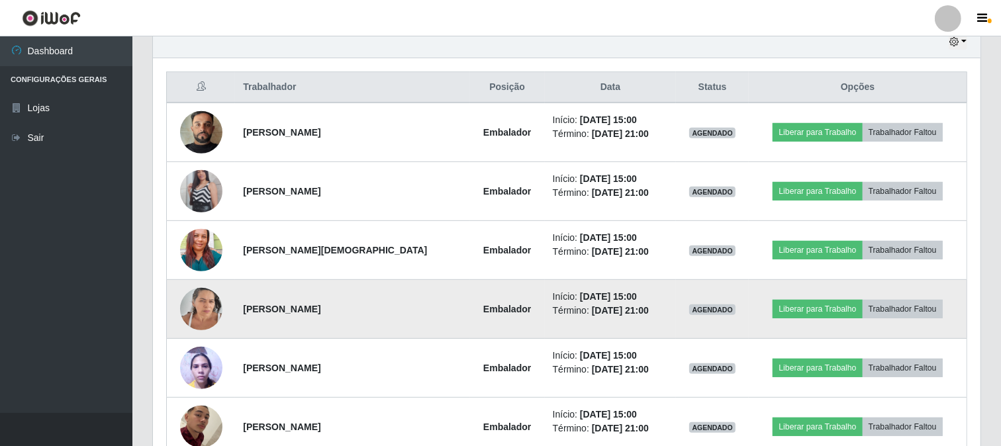
scroll to position [551, 0]
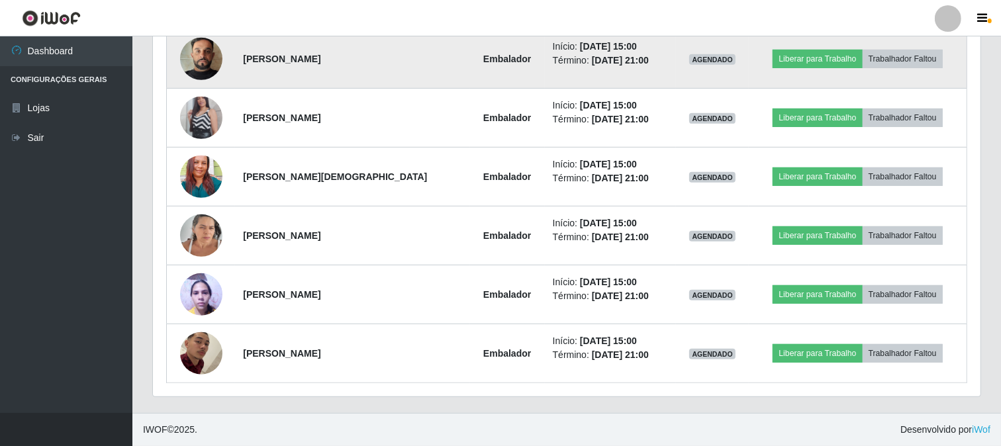
click at [197, 42] on img at bounding box center [201, 58] width 42 height 75
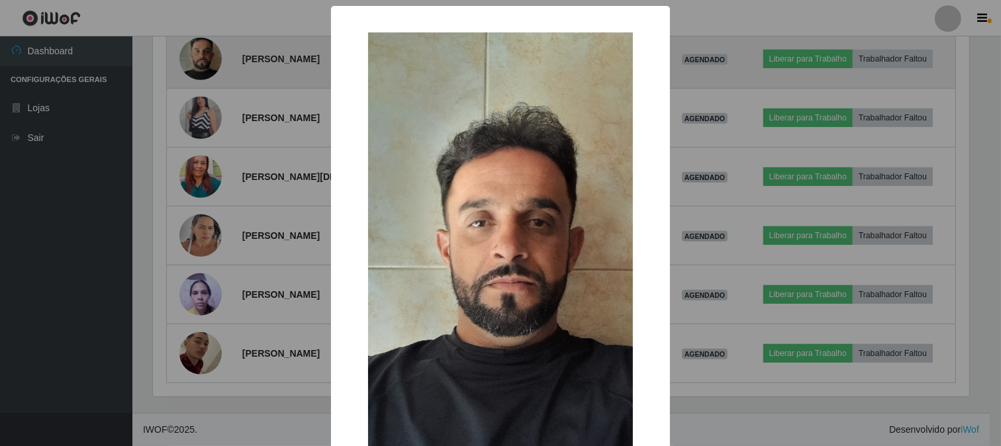
scroll to position [274, 819]
click at [197, 42] on div "× OK Cancel" at bounding box center [502, 223] width 1005 height 446
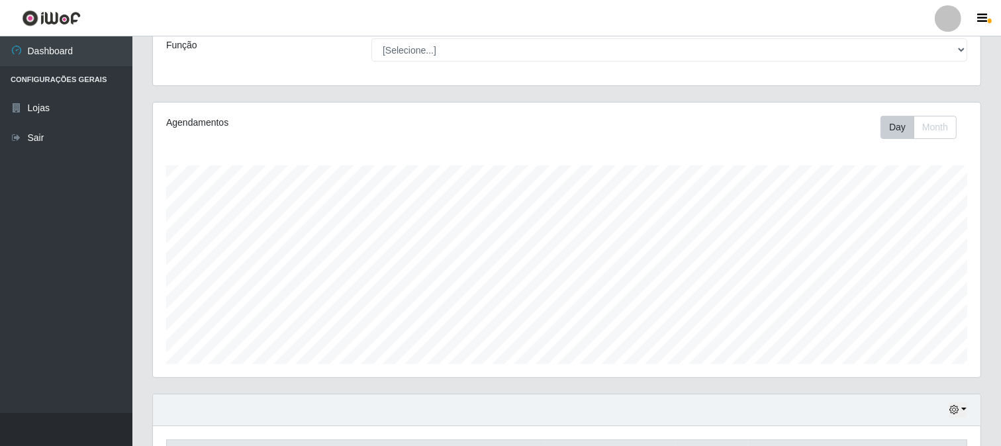
scroll to position [0, 0]
